Goal: Find specific page/section: Find specific page/section

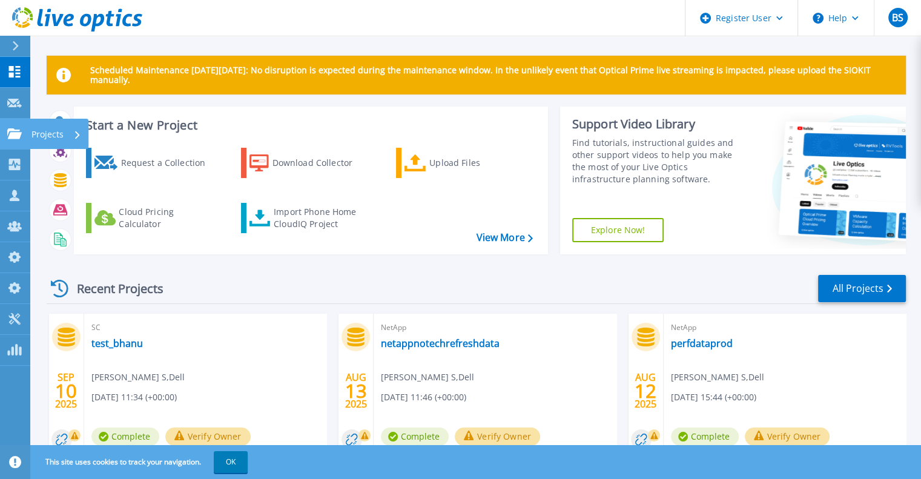
click at [10, 129] on icon at bounding box center [14, 133] width 15 height 10
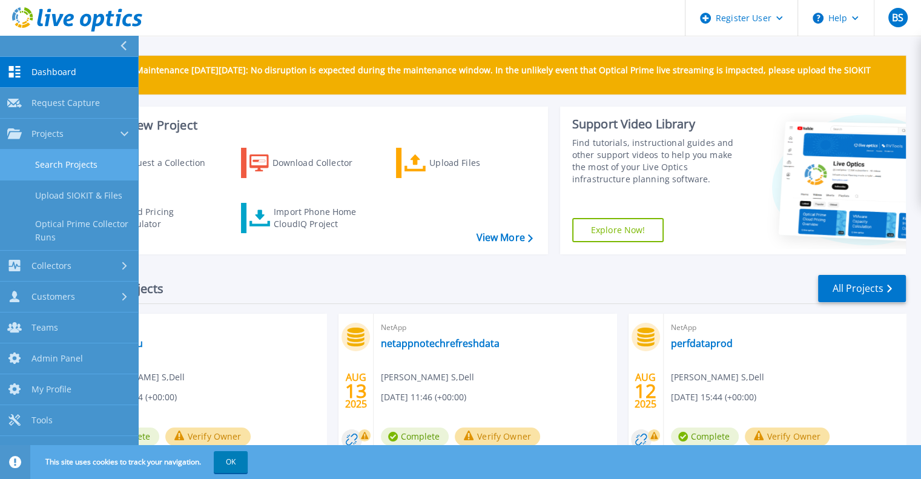
click at [51, 160] on link "Search Projects" at bounding box center [69, 165] width 138 height 31
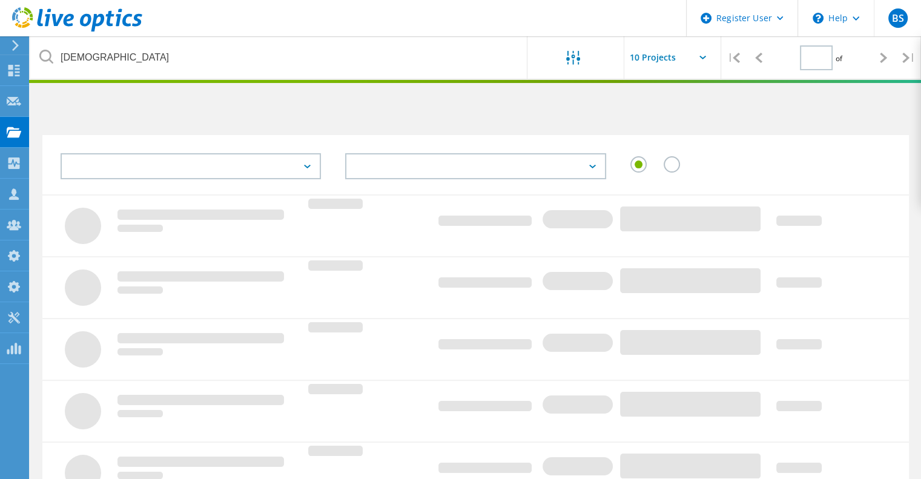
type input "1"
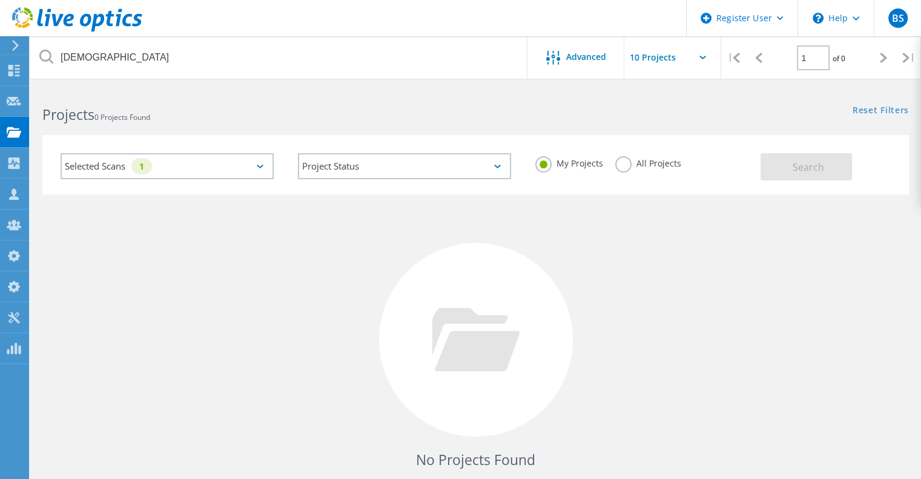
click at [276, 160] on div "Selected Scans 1" at bounding box center [166, 166] width 237 height 50
click at [233, 168] on div "Selected Scans 1" at bounding box center [167, 166] width 213 height 26
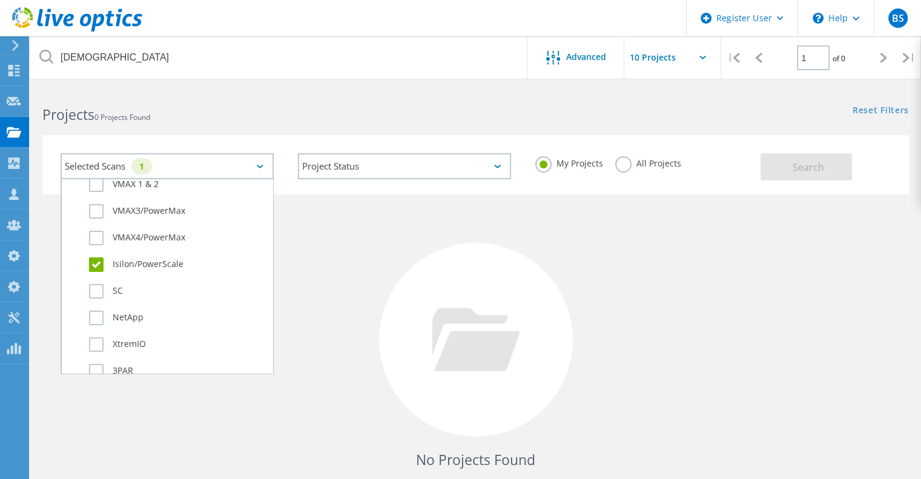
scroll to position [381, 0]
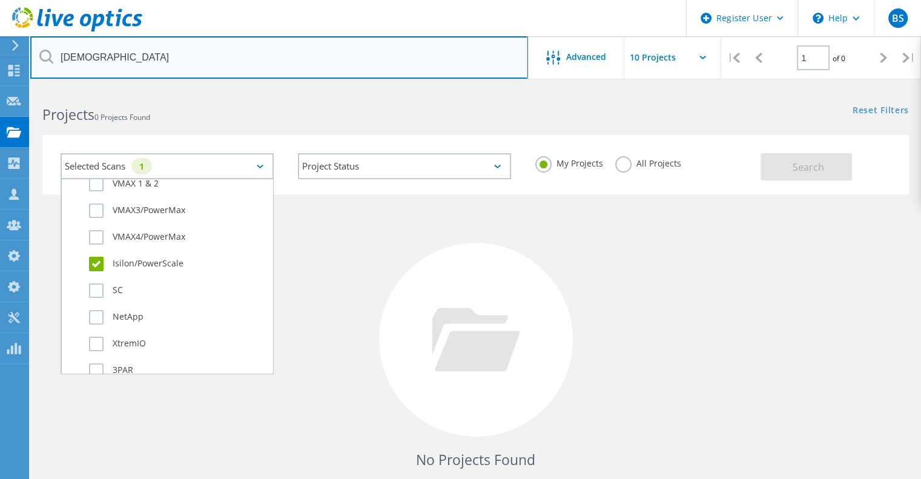
click at [139, 76] on input "[DEMOGRAPHIC_DATA]" at bounding box center [279, 57] width 498 height 42
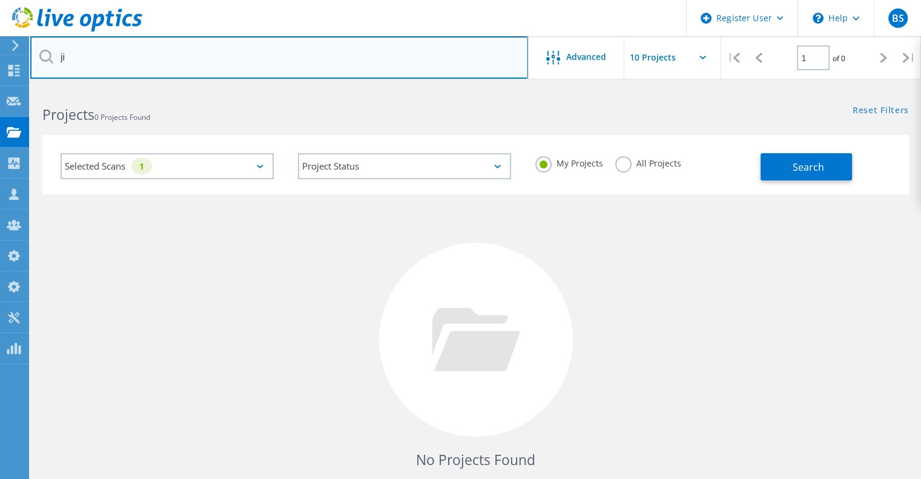
type input "j"
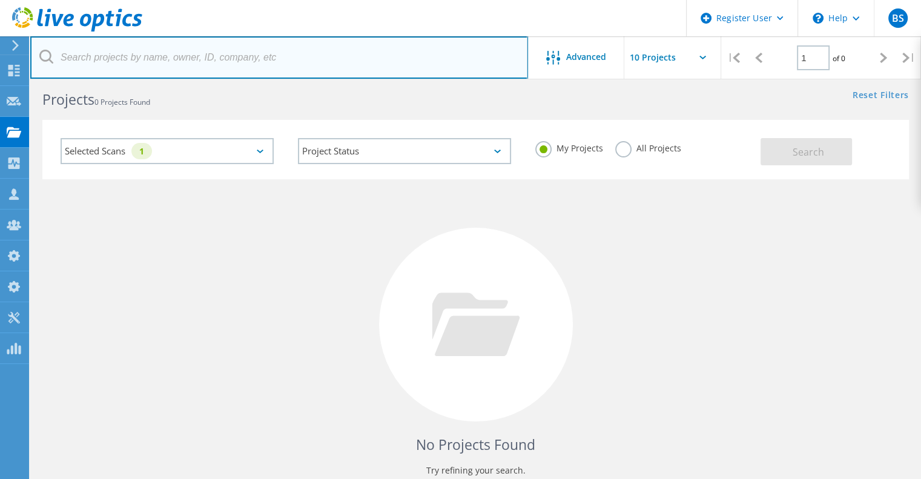
scroll to position [0, 0]
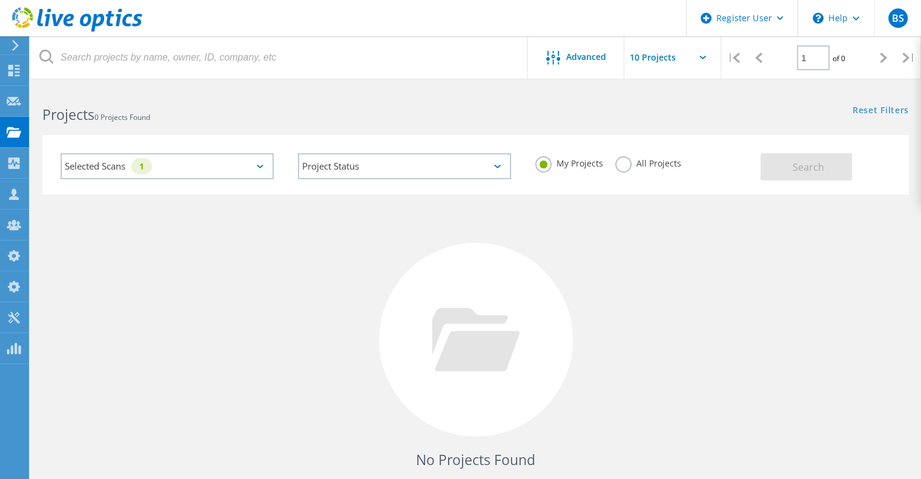
click at [625, 168] on label "All Projects" at bounding box center [649, 162] width 66 height 12
click at [0, 0] on input "All Projects" at bounding box center [0, 0] width 0 height 0
click at [818, 165] on span "Search" at bounding box center [809, 167] width 32 height 13
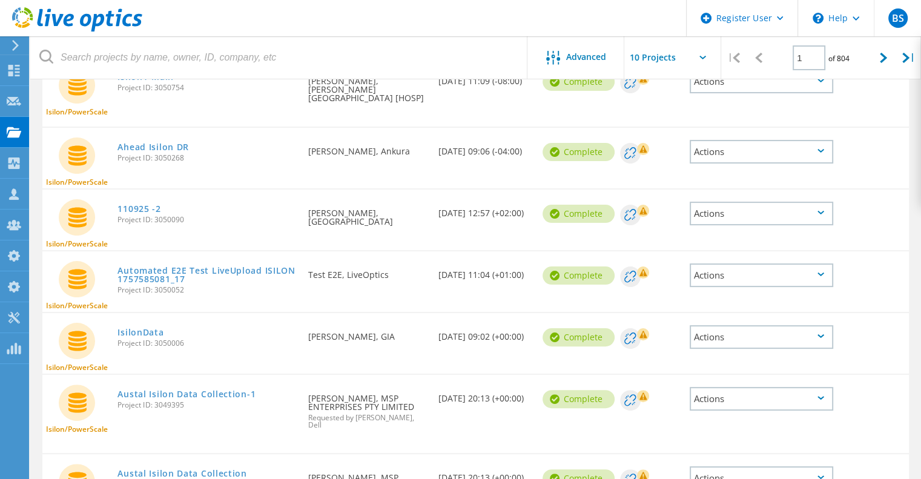
scroll to position [234, 0]
